Goal: Task Accomplishment & Management: Manage account settings

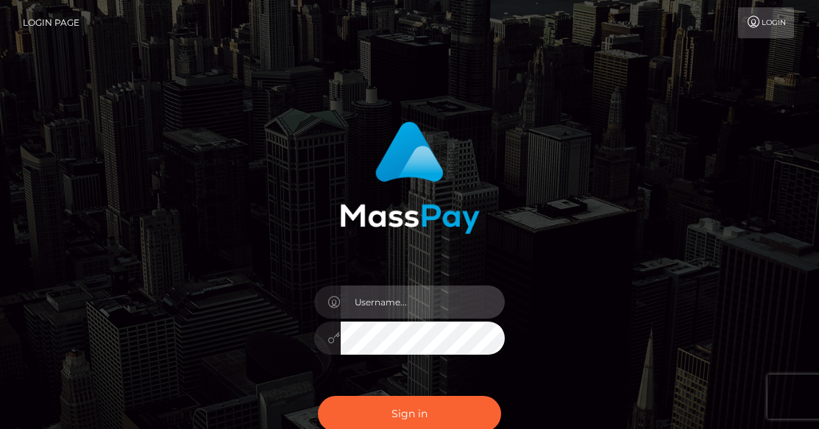
click at [423, 307] on input "text" at bounding box center [423, 302] width 165 height 33
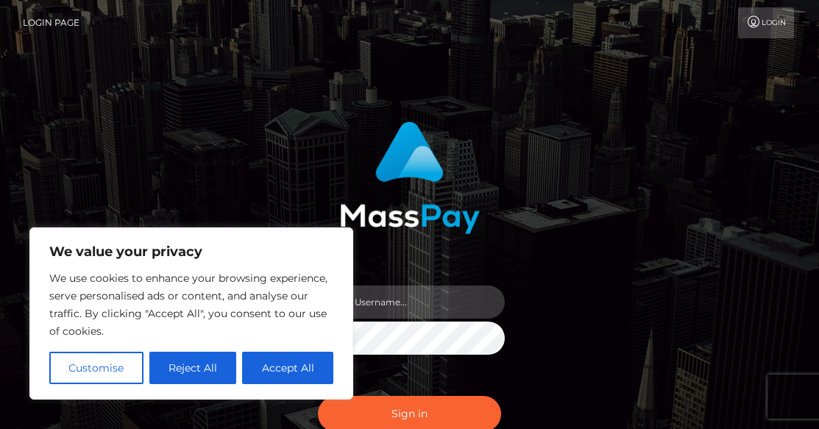
type input "[EMAIL_ADDRESS][DOMAIN_NAME]"
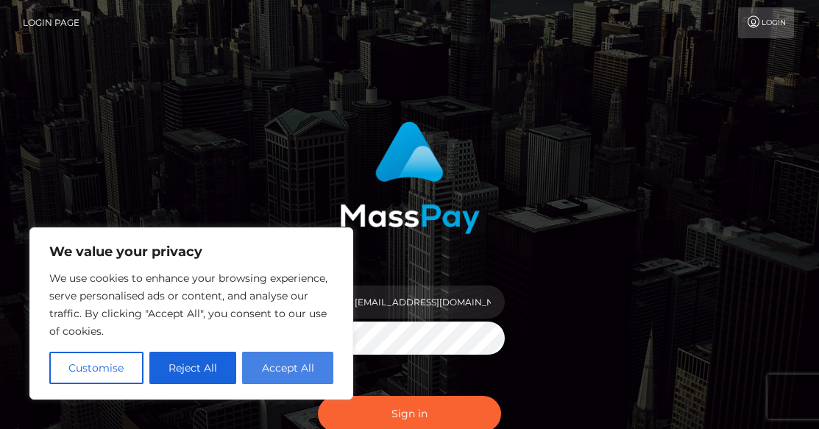
click at [289, 372] on button "Accept All" at bounding box center [287, 368] width 91 height 32
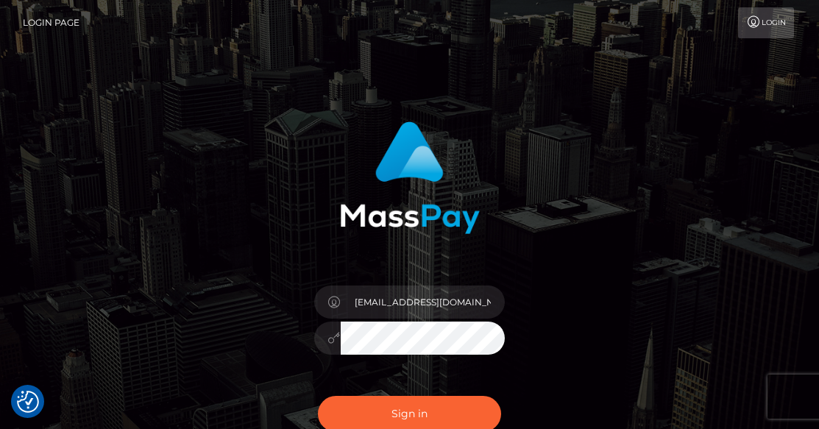
checkbox input "true"
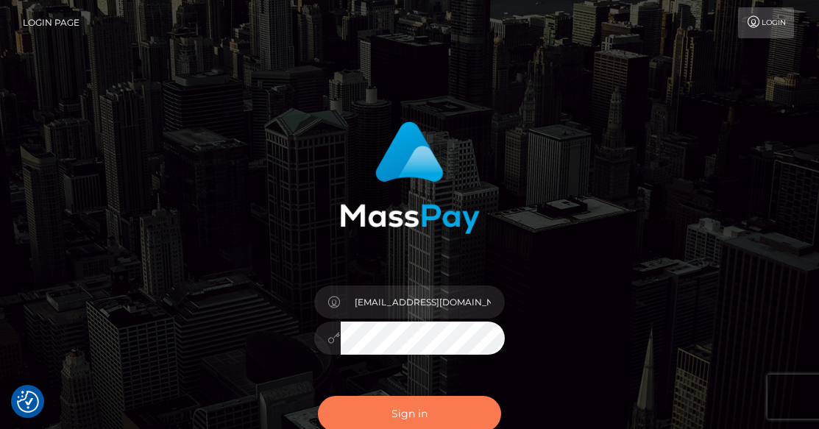
click at [386, 410] on button "Sign in" at bounding box center [410, 414] width 184 height 36
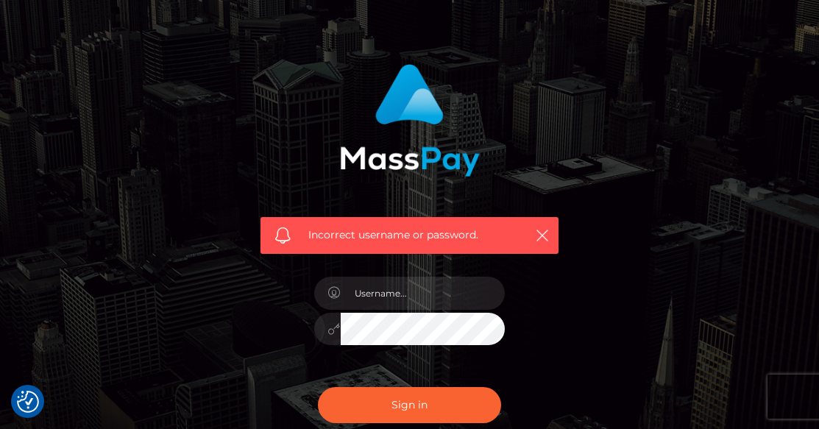
scroll to position [63, 0]
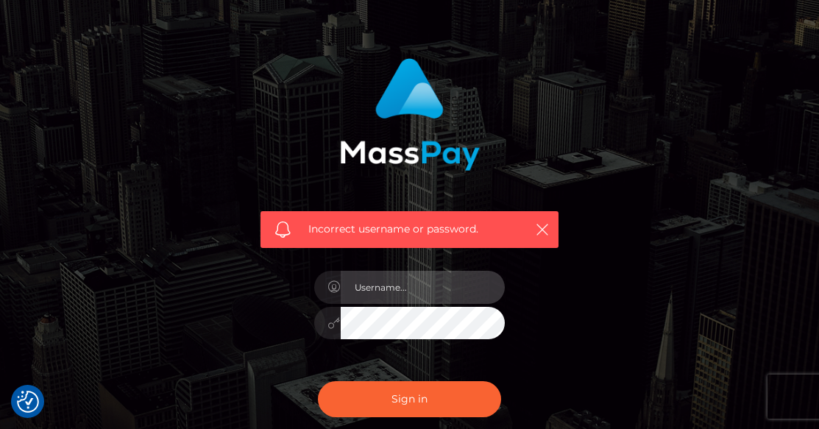
click at [406, 290] on input "text" at bounding box center [423, 287] width 165 height 33
type input "[EMAIL_ADDRESS][DOMAIN_NAME]"
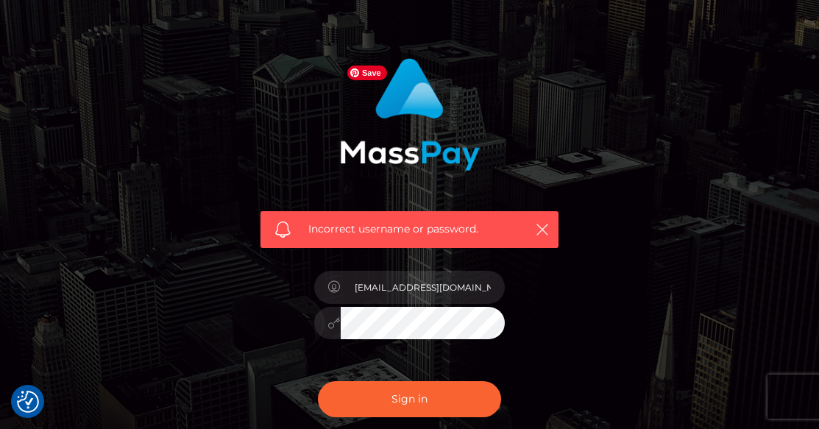
click at [434, 76] on img at bounding box center [410, 114] width 140 height 113
